Goal: Communication & Community: Answer question/provide support

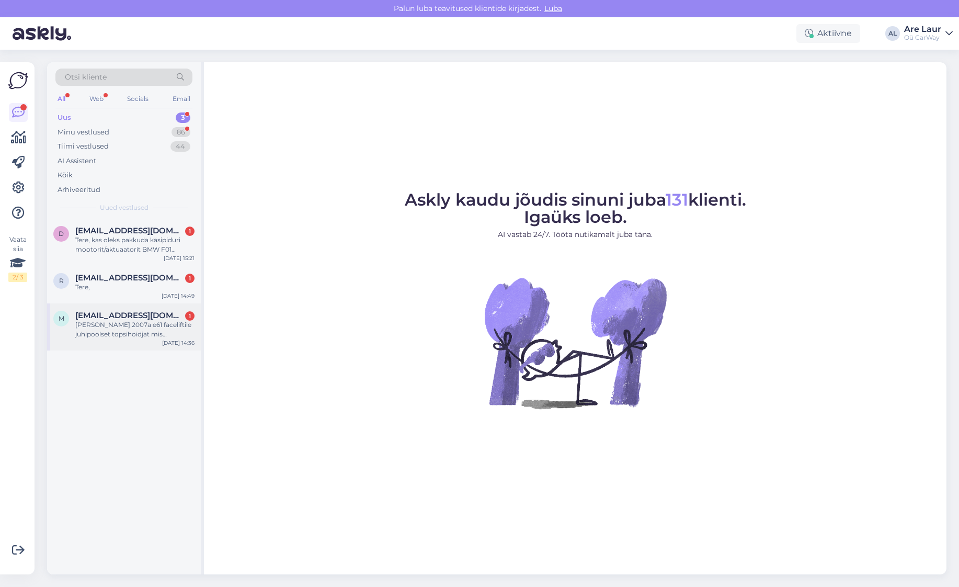
click at [116, 318] on span "[EMAIL_ADDRESS][DOMAIN_NAME]" at bounding box center [129, 315] width 109 height 9
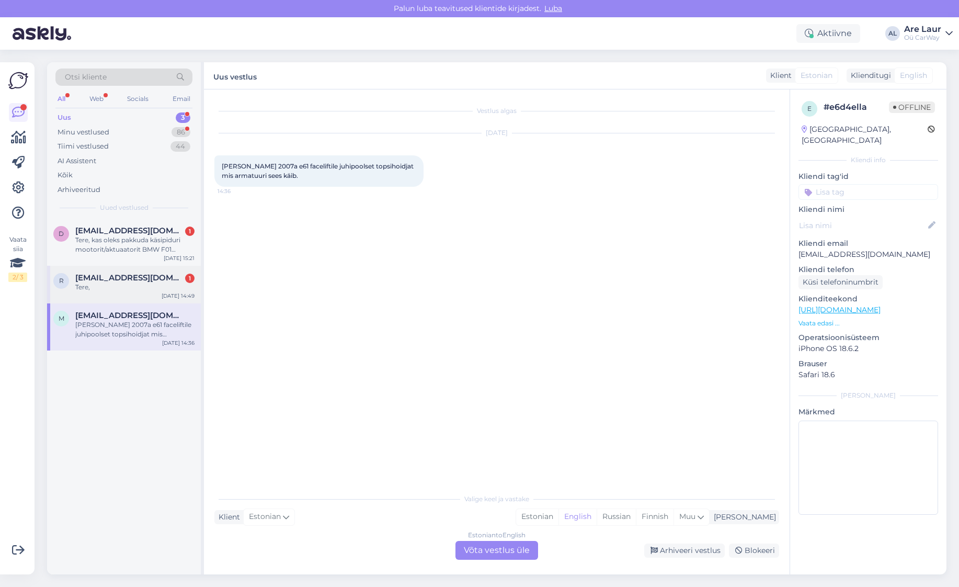
click at [110, 281] on span "[EMAIL_ADDRESS][DOMAIN_NAME]" at bounding box center [129, 277] width 109 height 9
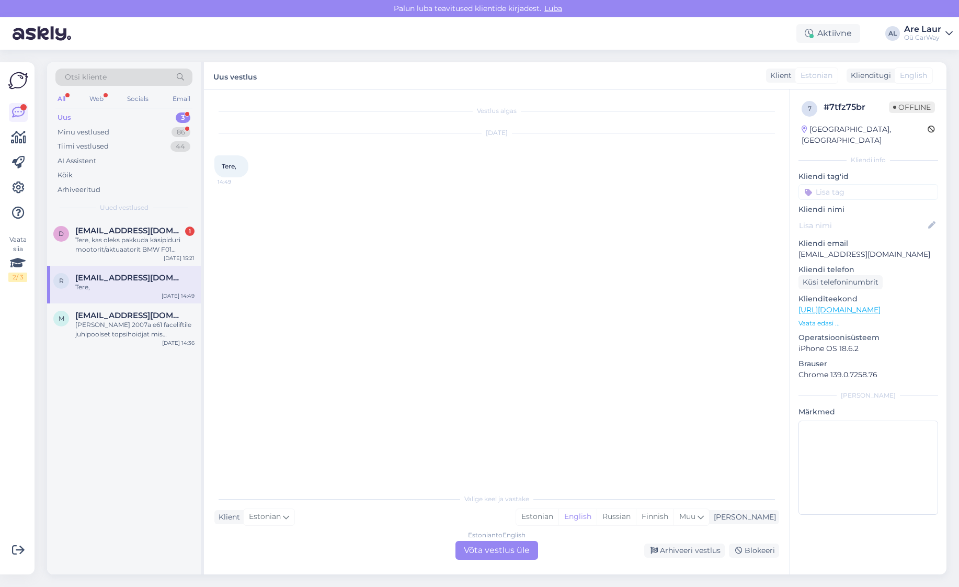
click at [499, 554] on div "Estonian to English Võta vestlus üle" at bounding box center [496, 550] width 83 height 19
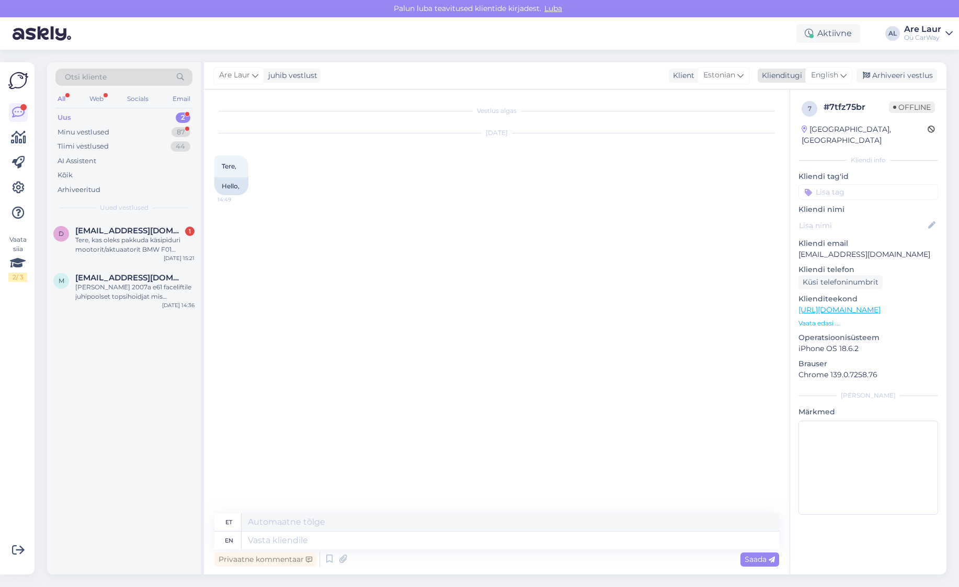
click at [819, 76] on span "English" at bounding box center [824, 76] width 27 height 12
type input "est"
click at [799, 118] on link "Estonian" at bounding box center [805, 121] width 115 height 17
click at [324, 539] on textarea at bounding box center [496, 538] width 565 height 22
type textarea "Tere, Kuidas saan abiks olla?"
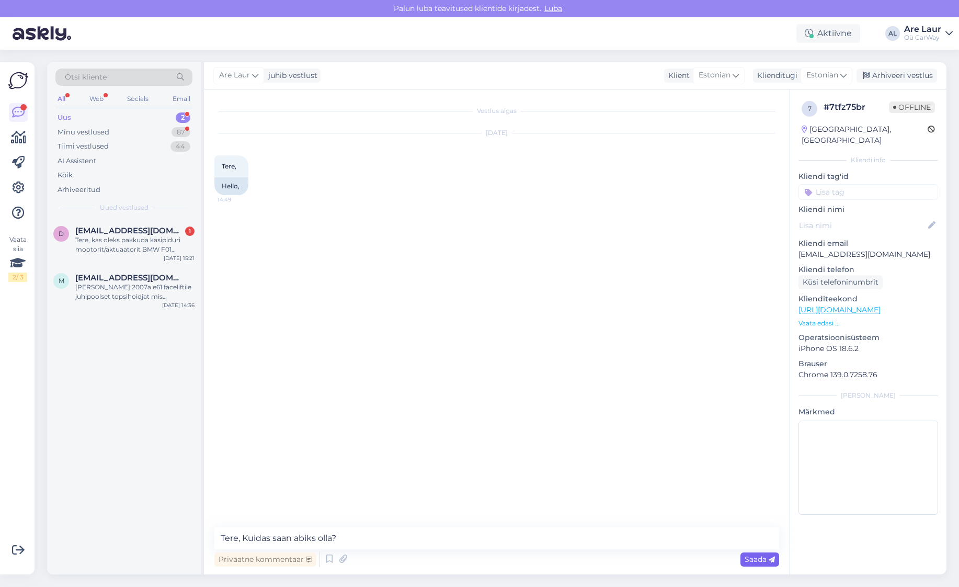
click at [748, 558] on span "Saada" at bounding box center [760, 558] width 30 height 9
click at [128, 294] on div "[PERSON_NAME] 2007a e61 faceliftile juhipoolset topsihoidjat mis armatuuri sees…" at bounding box center [134, 291] width 119 height 19
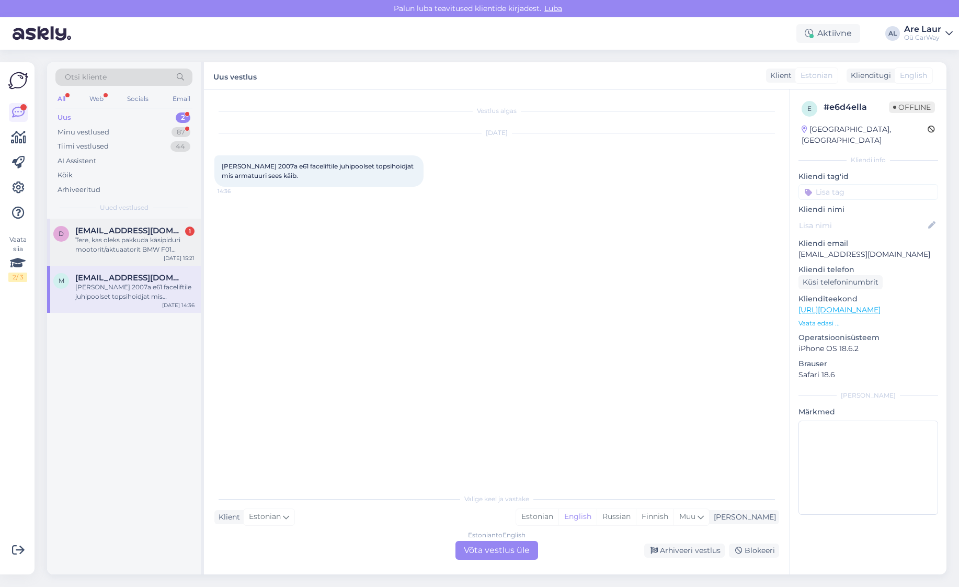
click at [123, 248] on div "Tere, kas oleks pakkuda käsipiduri mootorit/aktuaatorit BMW F01 459BGY-le? See …" at bounding box center [134, 244] width 119 height 19
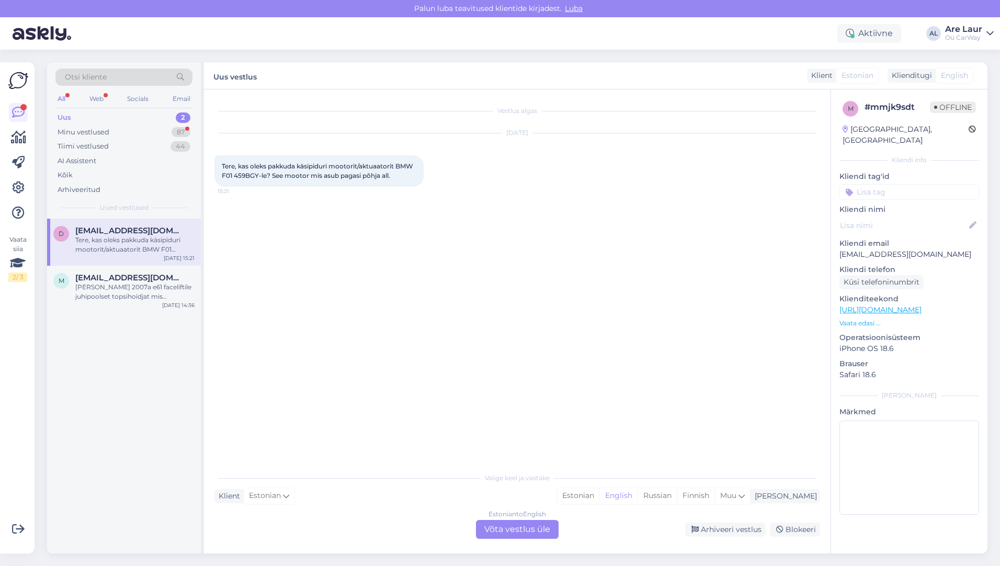
click at [523, 529] on div "Estonian to English Võta vestlus üle" at bounding box center [517, 529] width 83 height 19
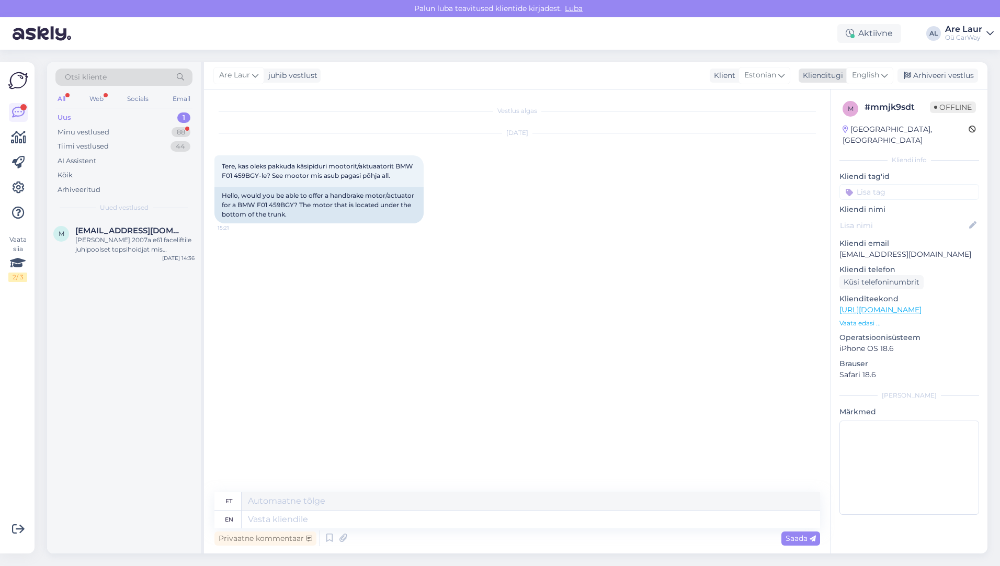
click at [881, 78] on div "English" at bounding box center [869, 75] width 47 height 17
click at [827, 124] on link "Estonian" at bounding box center [846, 121] width 115 height 17
click at [378, 518] on textarea at bounding box center [517, 517] width 606 height 22
paste textarea "[URL][DOMAIN_NAME]"
type textarea "Tere, jah on olemas see detail : [URL][DOMAIN_NAME]"
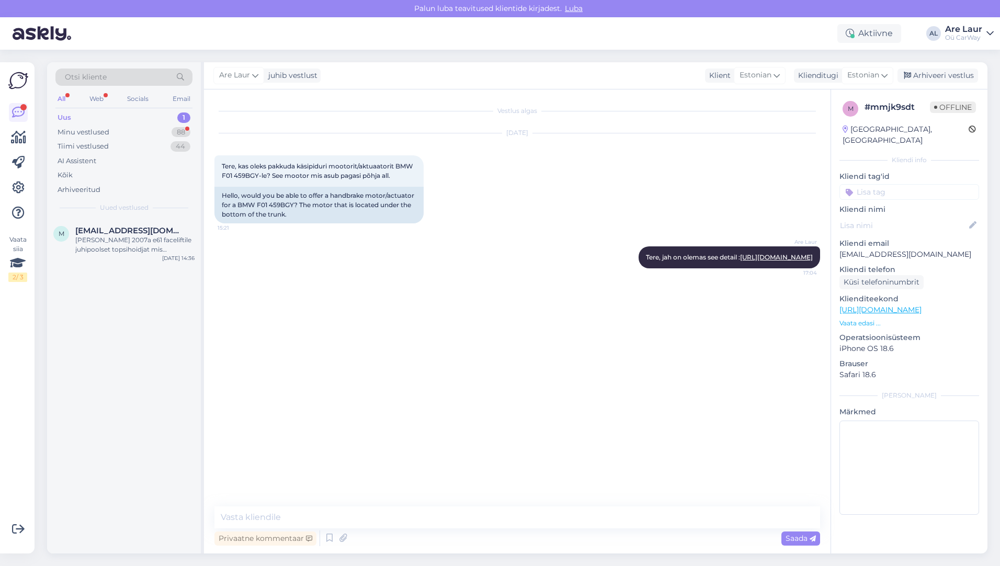
click at [904, 305] on link "[URL][DOMAIN_NAME]" at bounding box center [880, 309] width 82 height 9
click at [109, 233] on span "[EMAIL_ADDRESS][DOMAIN_NAME]" at bounding box center [129, 230] width 109 height 9
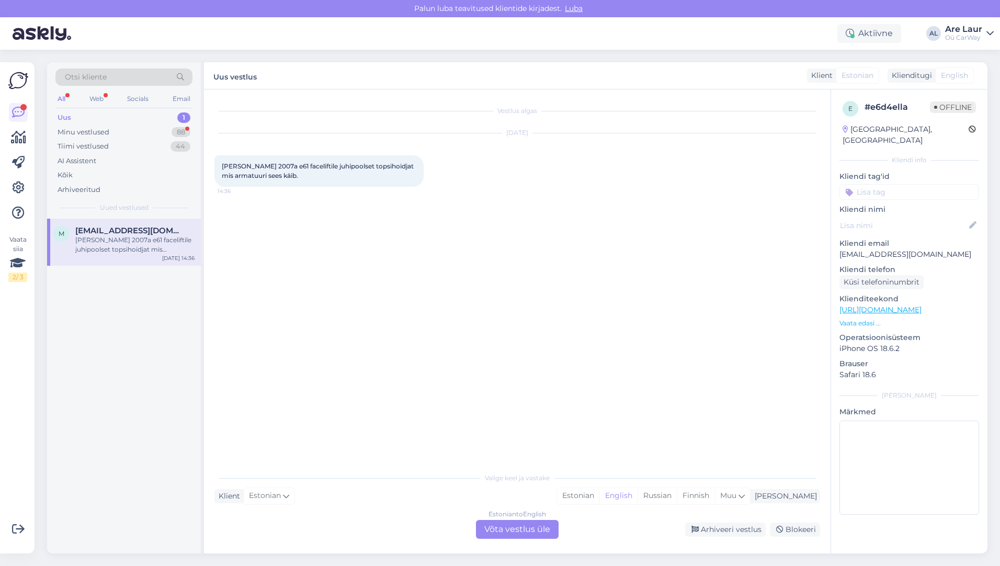
click at [515, 527] on div "Estonian to English Võta vestlus üle" at bounding box center [517, 529] width 83 height 19
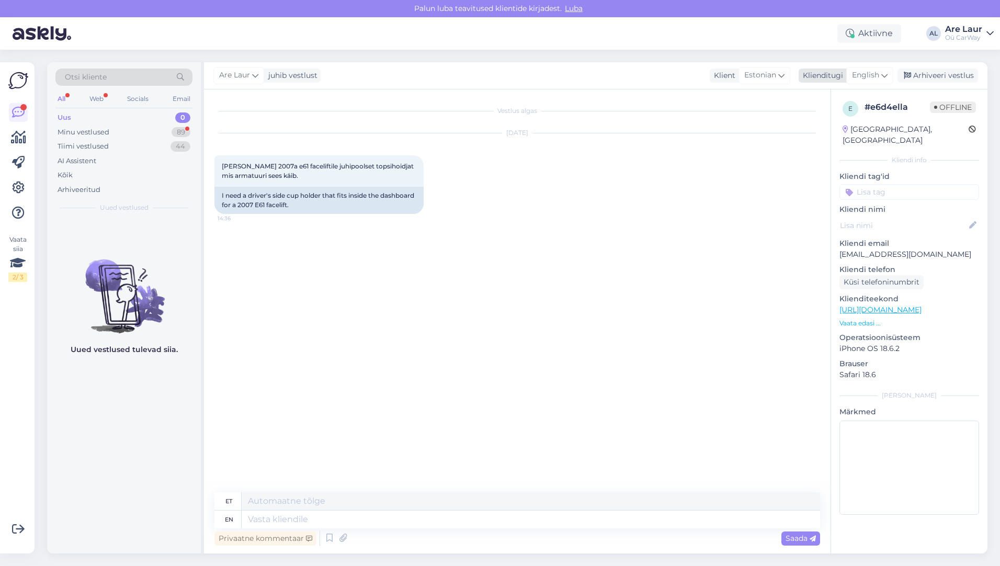
click at [863, 78] on span "English" at bounding box center [865, 76] width 27 height 12
click at [851, 120] on link "Estonian" at bounding box center [846, 121] width 115 height 17
click at [261, 516] on textarea at bounding box center [517, 517] width 606 height 22
click at [347, 515] on textarea "Tere, Jah on olemas 25€" at bounding box center [517, 517] width 606 height 22
paste textarea "[URL][DOMAIN_NAME]"
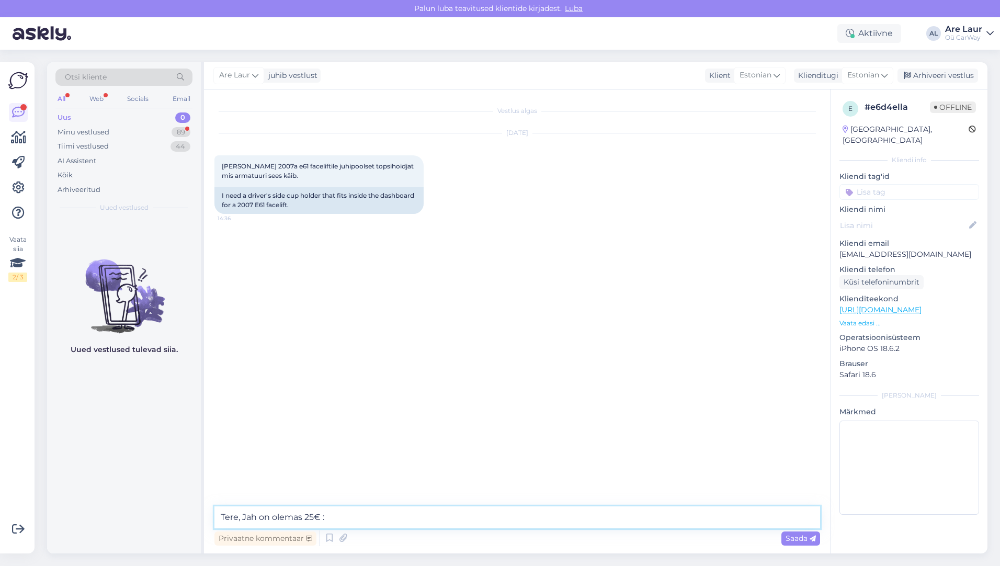
type textarea "Tere, Jah on olemas 25€ : [URL][DOMAIN_NAME]"
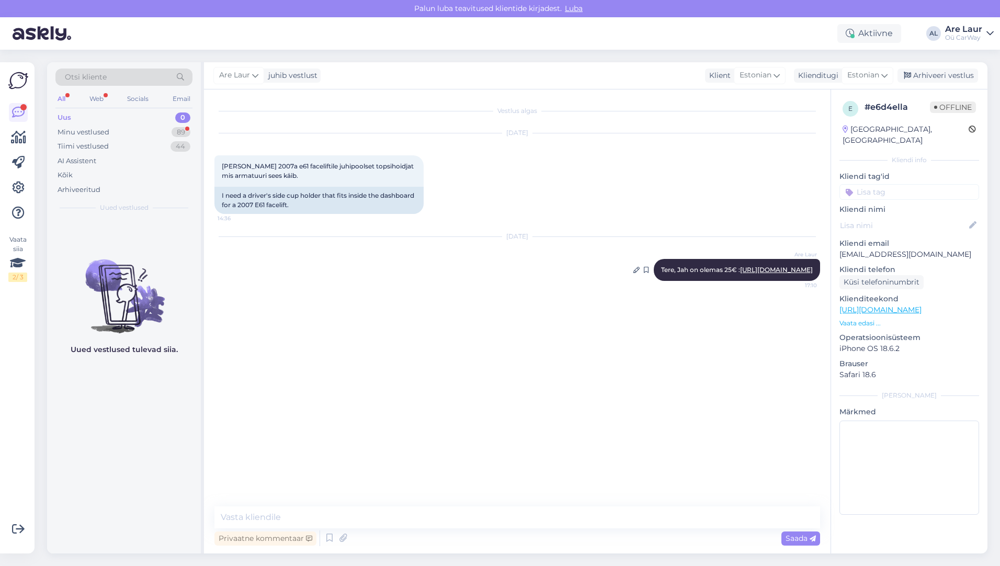
click at [740, 274] on link "[URL][DOMAIN_NAME]" at bounding box center [776, 270] width 73 height 8
click at [90, 130] on div "Minu vestlused" at bounding box center [84, 132] width 52 height 10
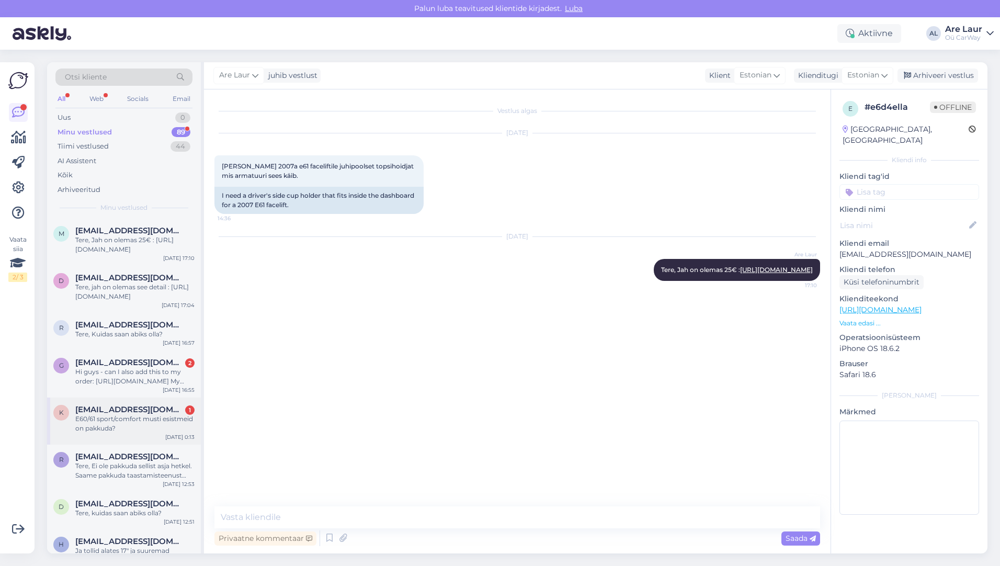
click at [130, 416] on div "E60/61 sport/comfort musti esistmeid on pakkuda?" at bounding box center [134, 423] width 119 height 19
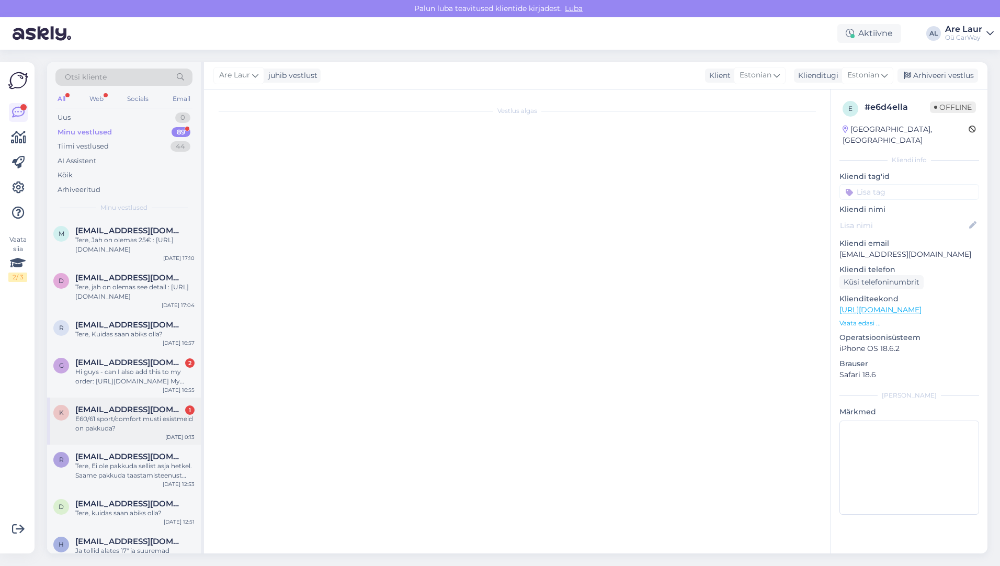
scroll to position [171, 0]
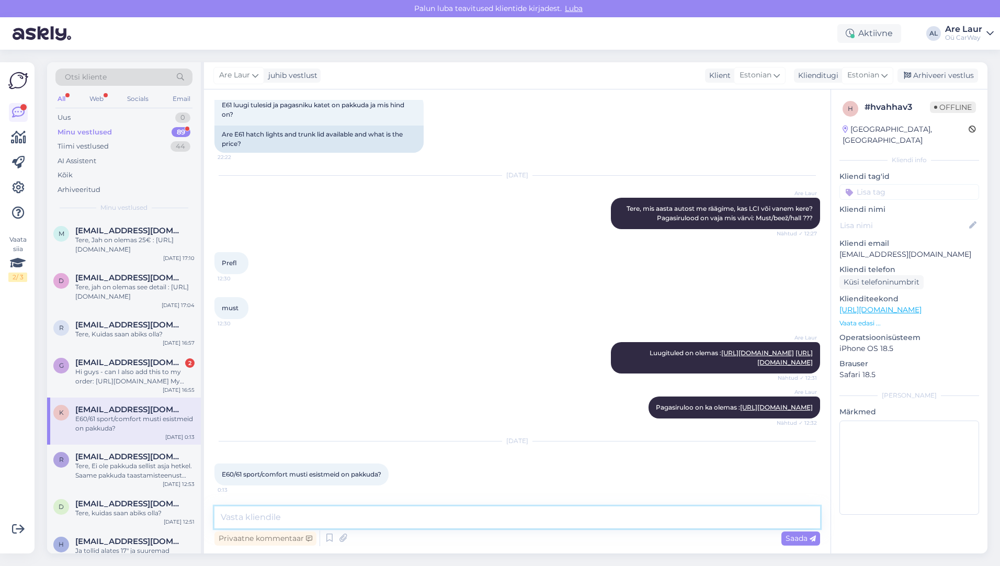
click at [350, 519] on textarea at bounding box center [517, 517] width 606 height 22
type textarea "Tere, kas on ka värvieelistusi ?"
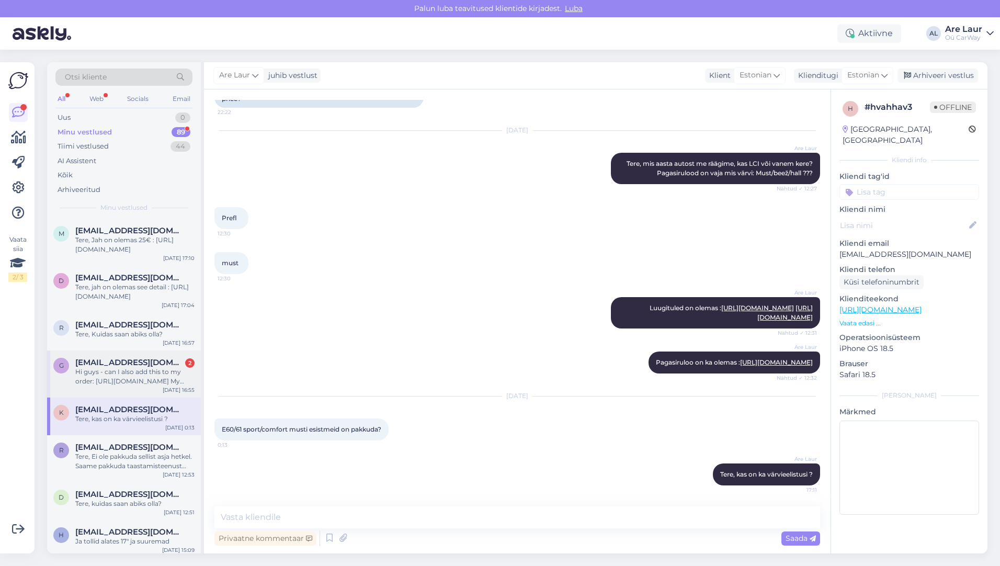
click at [99, 366] on span "[EMAIL_ADDRESS][DOMAIN_NAME]" at bounding box center [129, 362] width 109 height 9
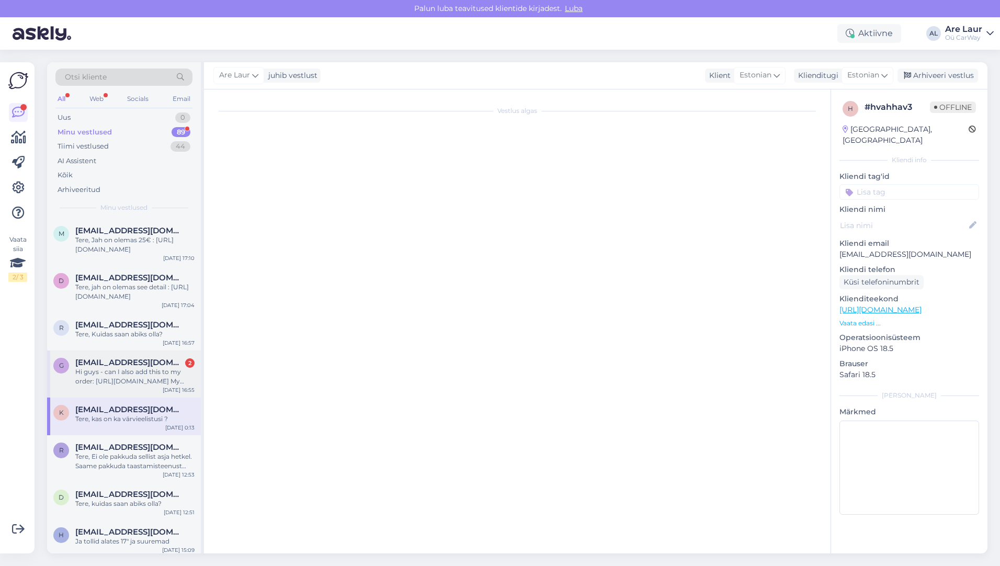
scroll to position [272, 0]
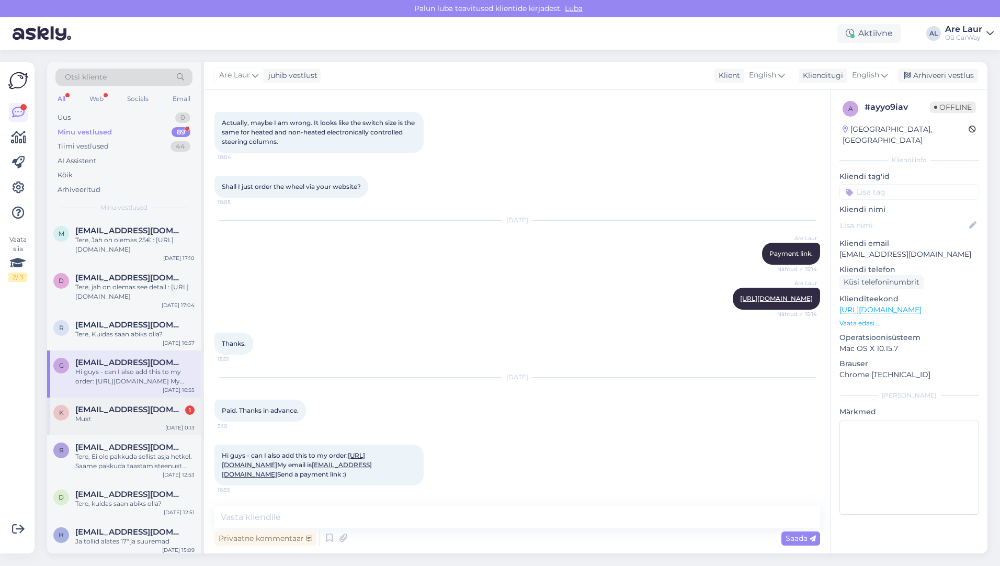
click at [117, 411] on span "[EMAIL_ADDRESS][DOMAIN_NAME]" at bounding box center [129, 409] width 109 height 9
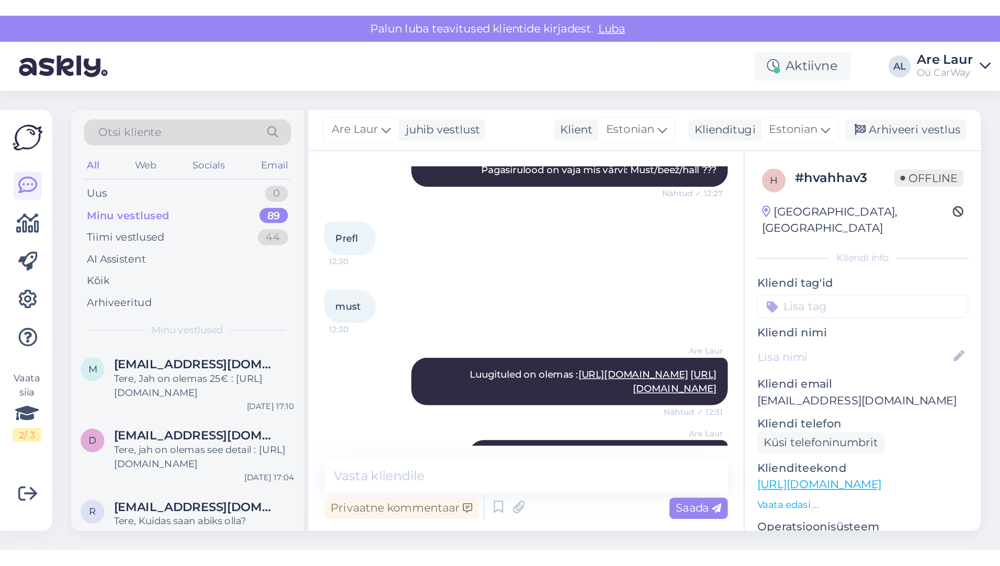
scroll to position [261, 0]
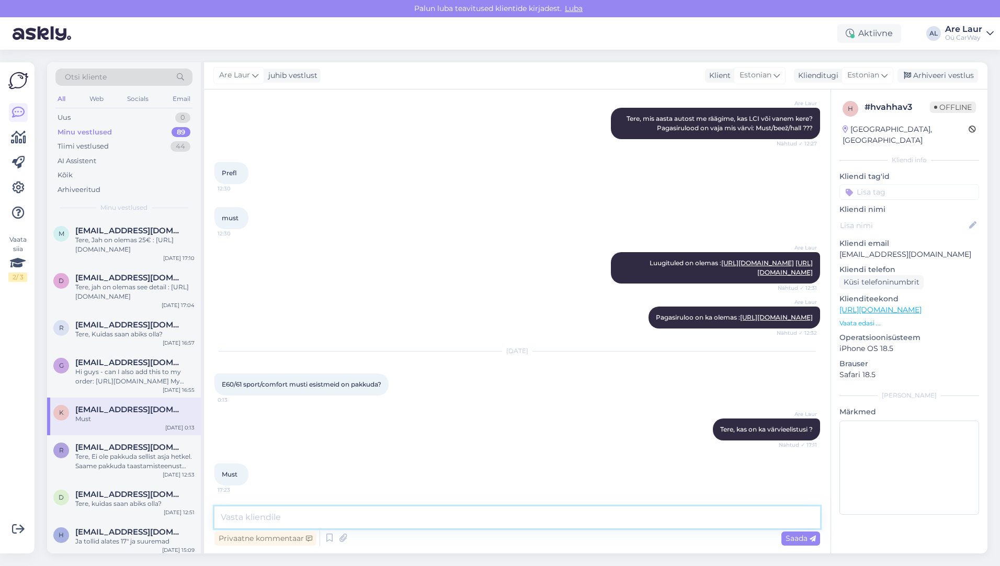
click at [283, 522] on textarea at bounding box center [517, 517] width 606 height 22
type textarea "Ei ole antud hetkelpakkuda, kõik müüdud."
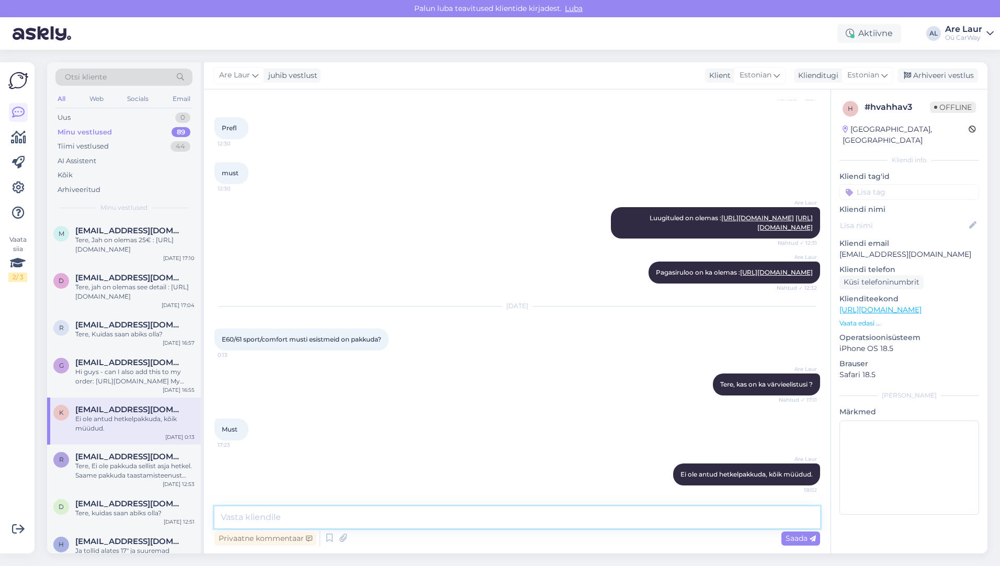
scroll to position [306, 0]
